Goal: Check status

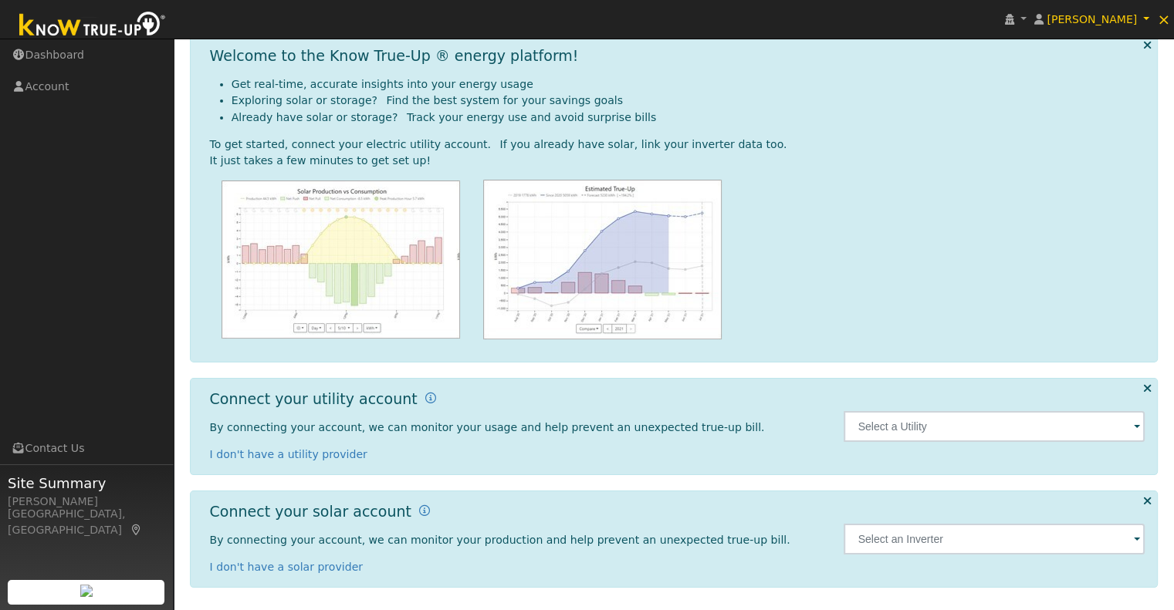
scroll to position [68, 0]
click at [1139, 431] on span at bounding box center [1137, 430] width 6 height 18
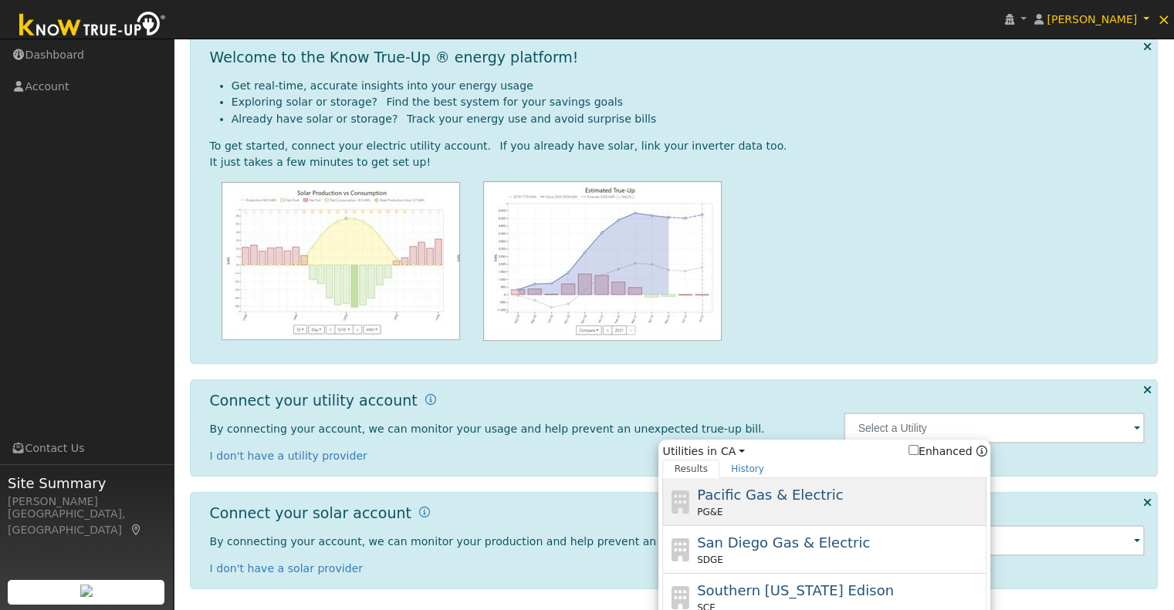
click at [799, 504] on div "Pacific Gas & Electric PG&E" at bounding box center [840, 502] width 286 height 35
type input "PG&E"
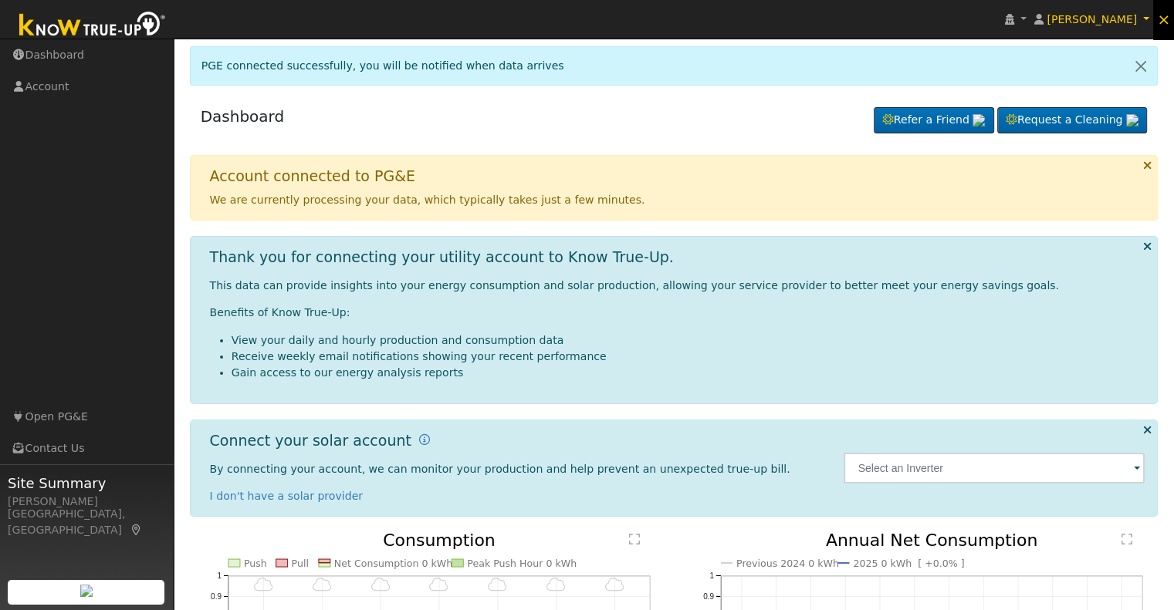
click at [1163, 21] on span "×" at bounding box center [1163, 19] width 13 height 19
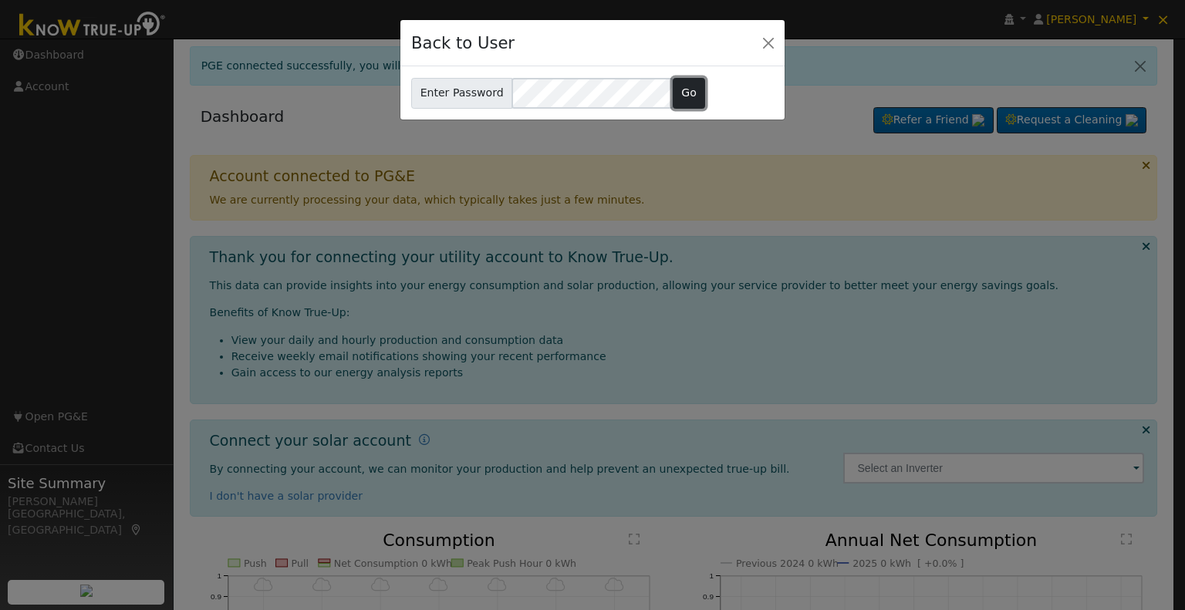
click at [673, 93] on button "Go" at bounding box center [689, 93] width 33 height 31
